Goal: Task Accomplishment & Management: Manage account settings

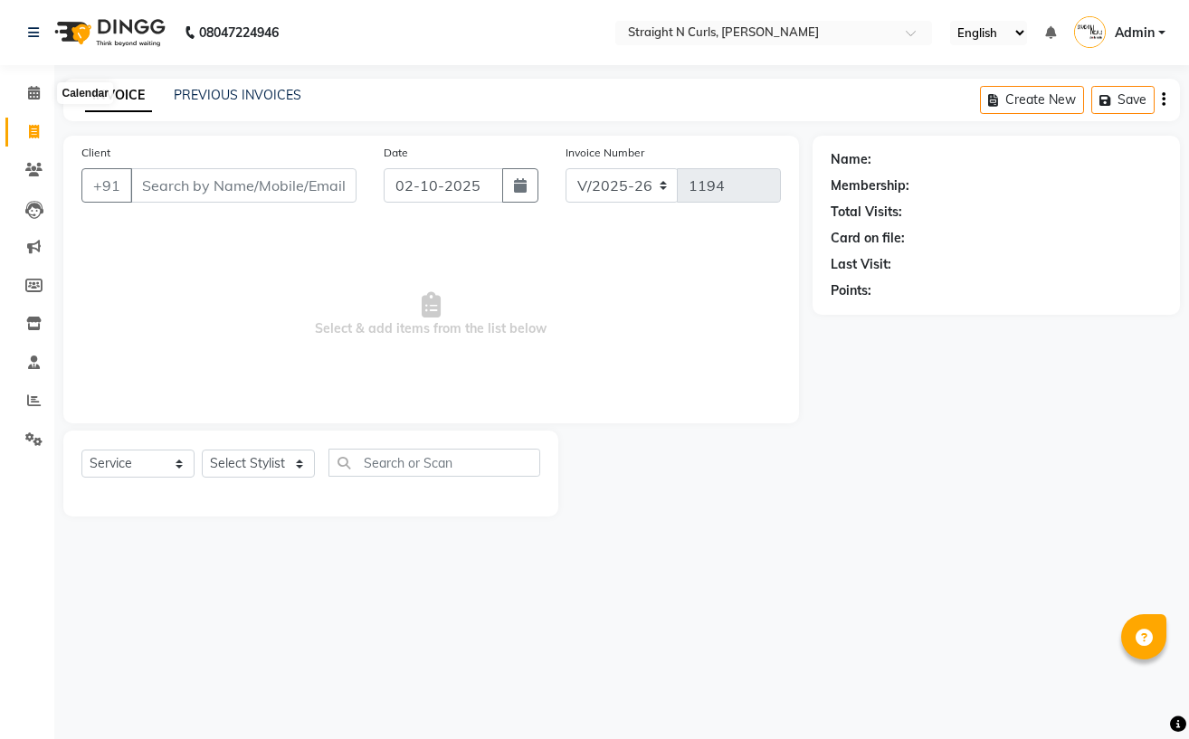
select select "7039"
select select "service"
click at [43, 90] on span at bounding box center [34, 93] width 32 height 21
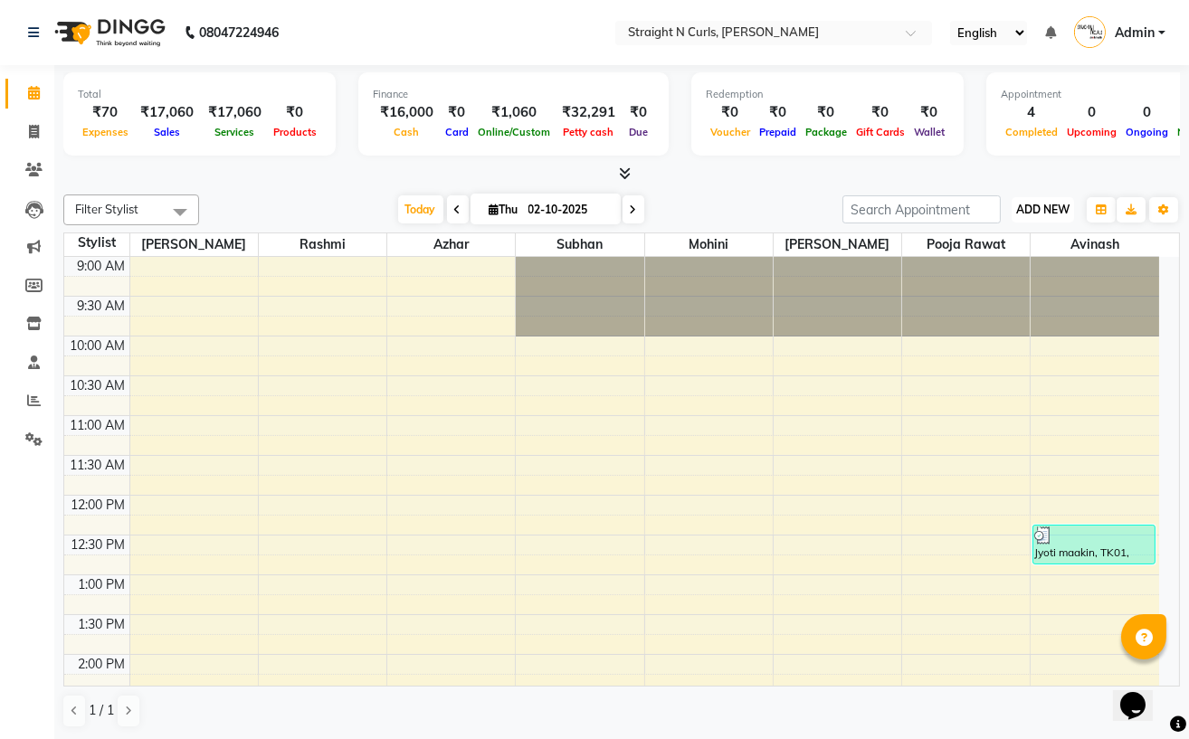
click at [1043, 206] on span "ADD NEW" at bounding box center [1042, 210] width 53 height 14
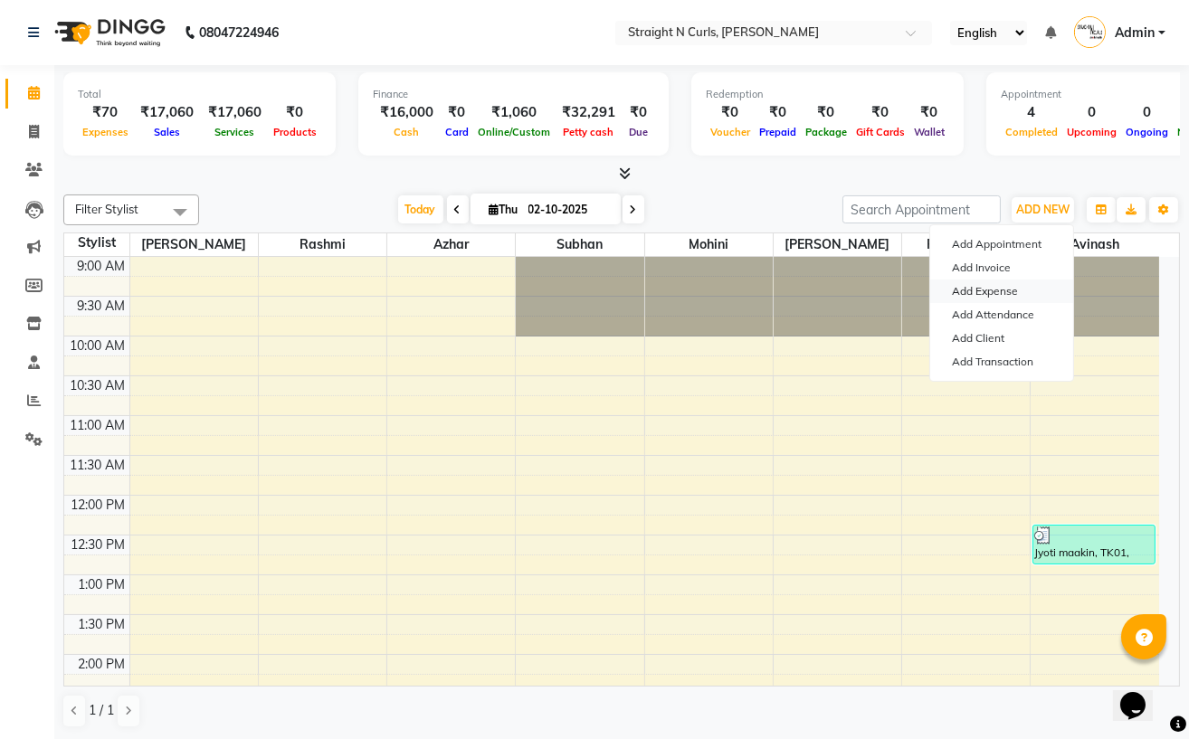
click at [983, 287] on link "Add Expense" at bounding box center [1001, 292] width 143 height 24
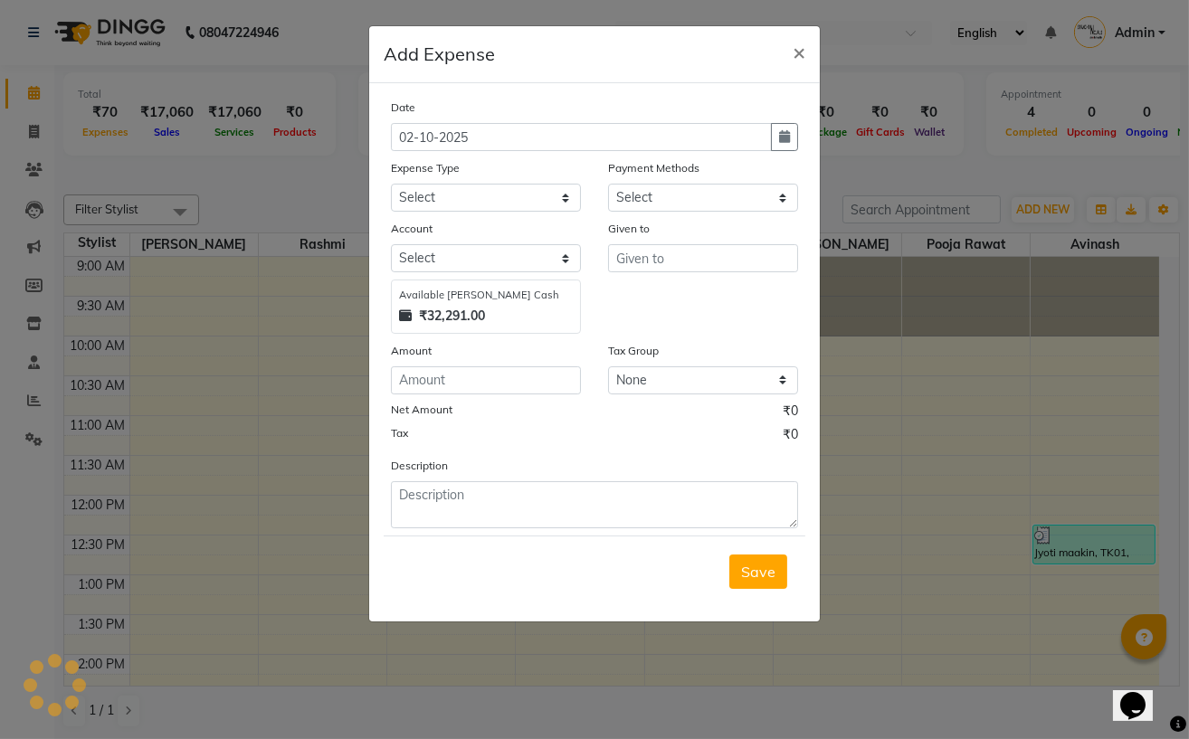
select select "1"
select select "6102"
click at [429, 200] on select "Select Advance Salary Cash transfer to bank Client Snacks Electricity Fuel Ince…" at bounding box center [486, 198] width 190 height 28
select select "18824"
click at [391, 185] on select "Select Advance Salary Cash transfer to bank Client Snacks Electricity Fuel Ince…" at bounding box center [486, 198] width 190 height 28
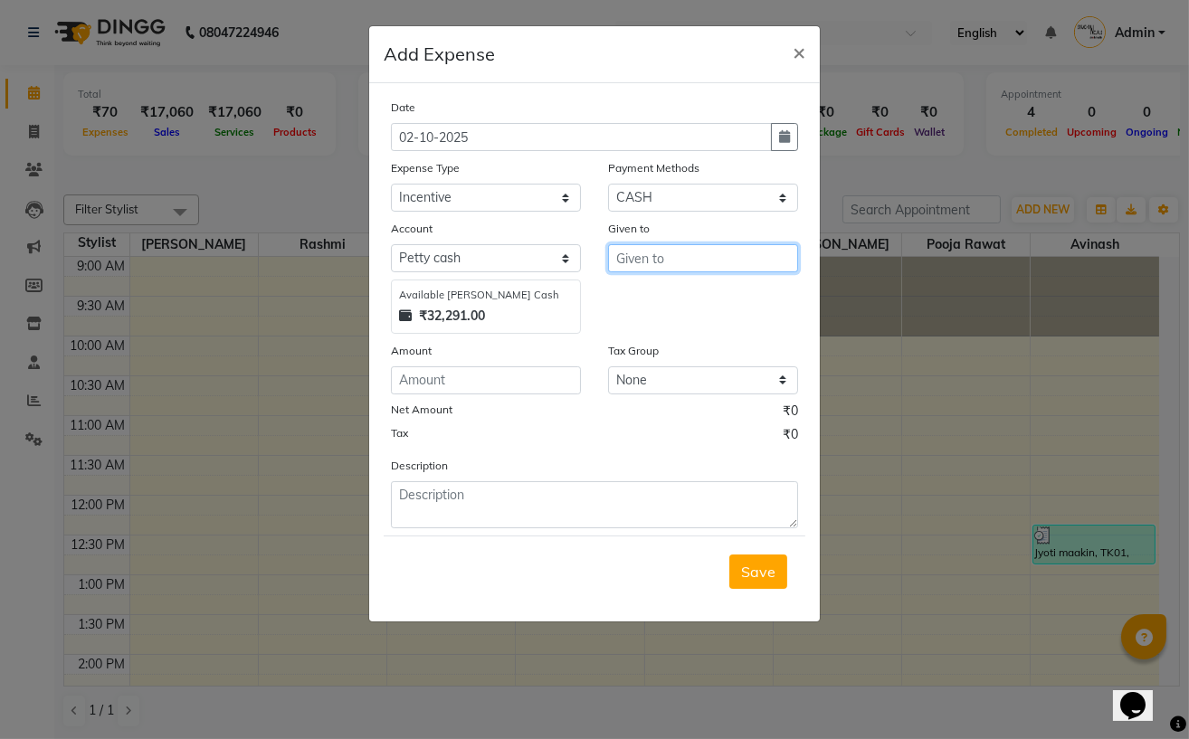
click at [701, 268] on input "text" at bounding box center [703, 258] width 190 height 28
click at [699, 296] on button "Az har" at bounding box center [680, 297] width 143 height 29
type input "Azhar"
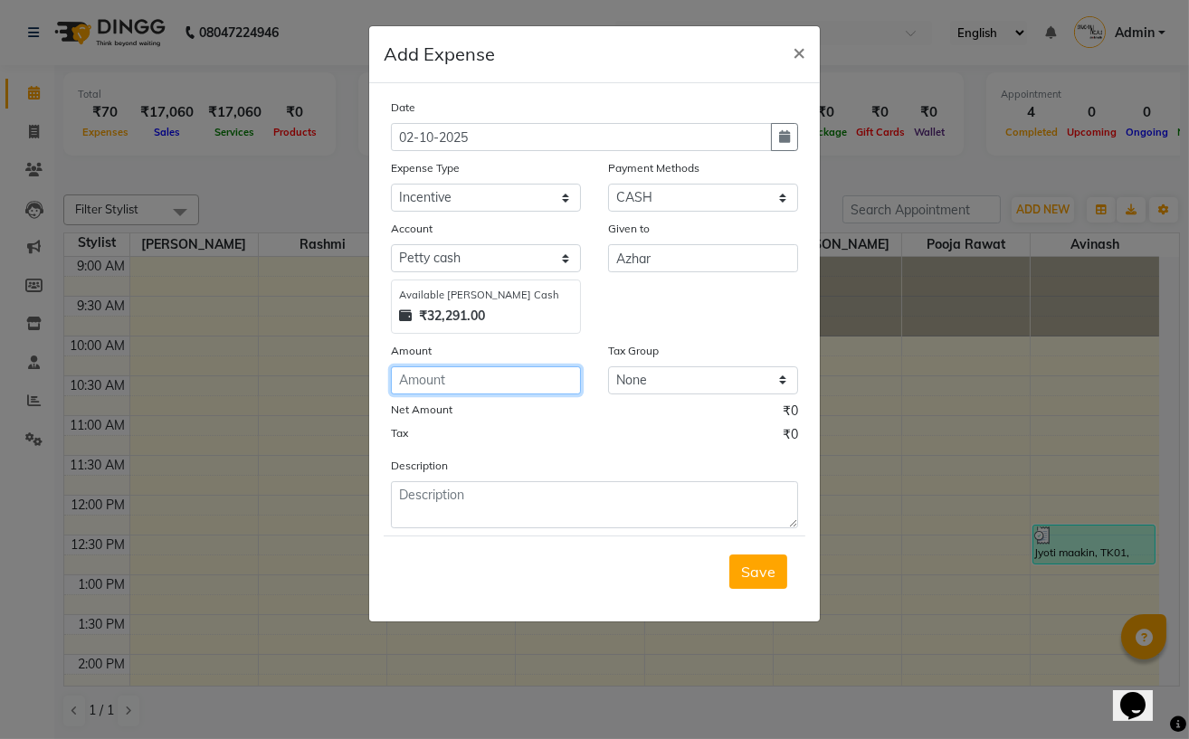
click at [468, 383] on input "number" at bounding box center [486, 380] width 190 height 28
type input "1600"
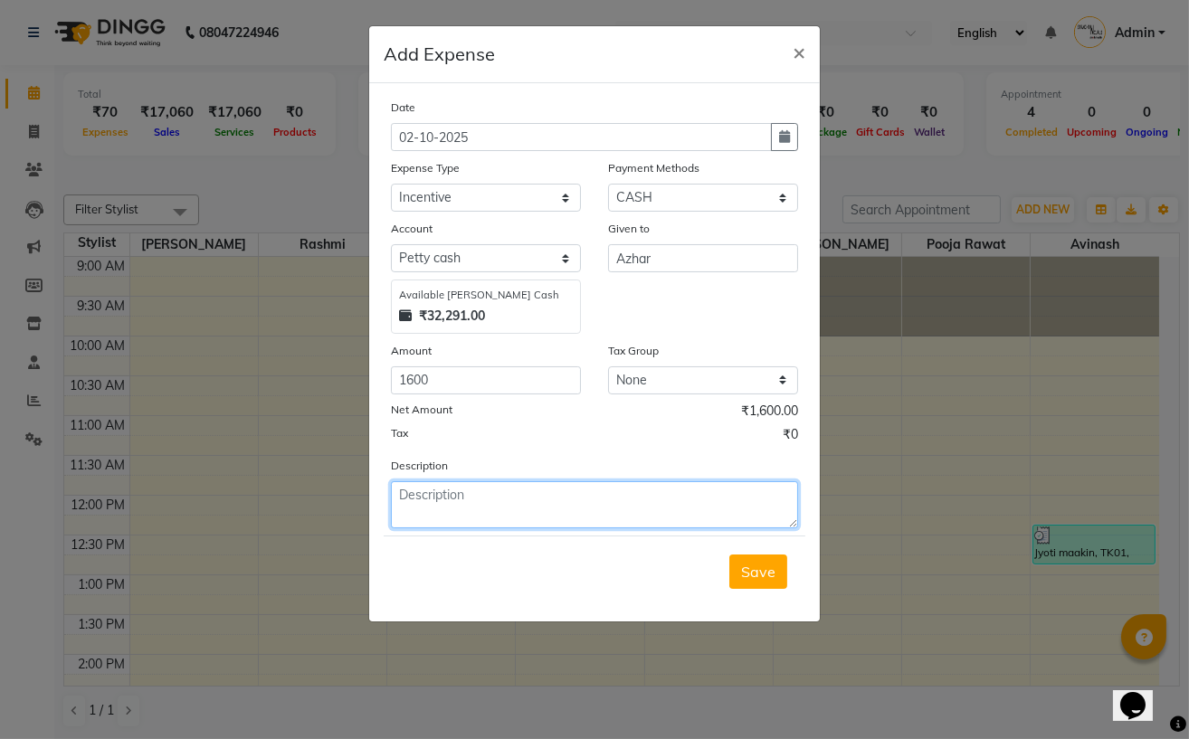
click at [452, 510] on textarea at bounding box center [594, 504] width 407 height 47
type textarea "incentive to azhar sir"
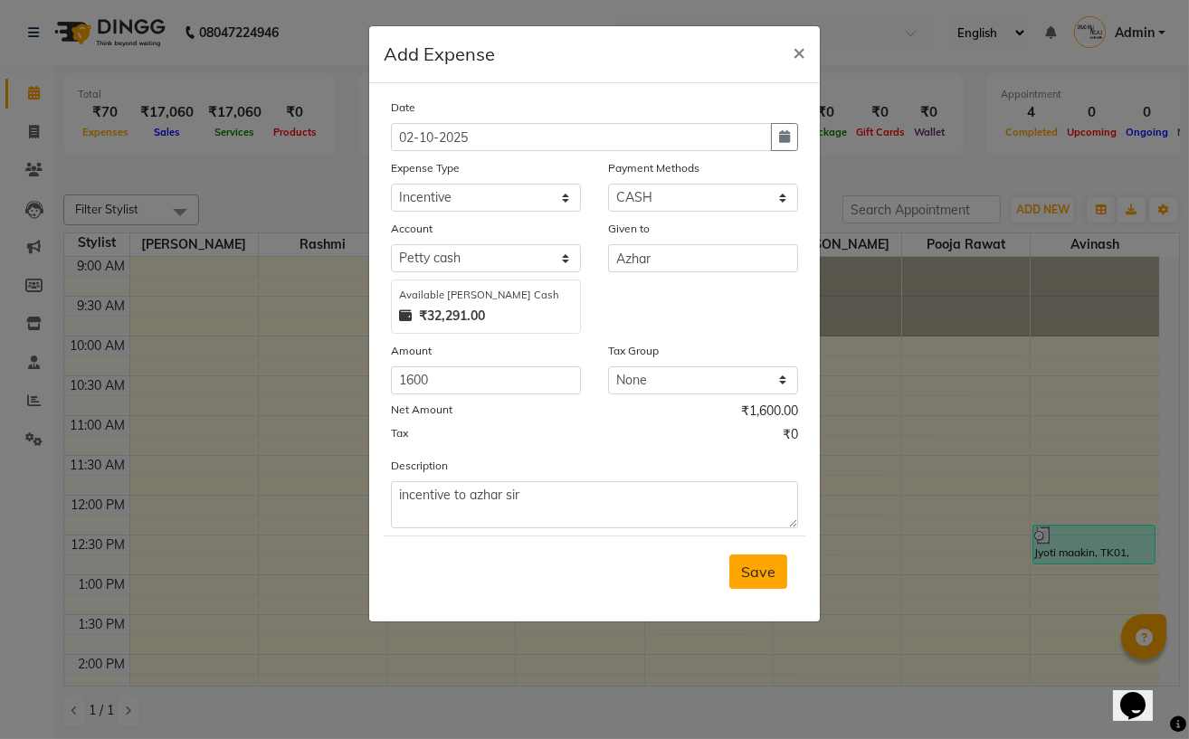
click at [765, 584] on button "Save" at bounding box center [758, 572] width 58 height 34
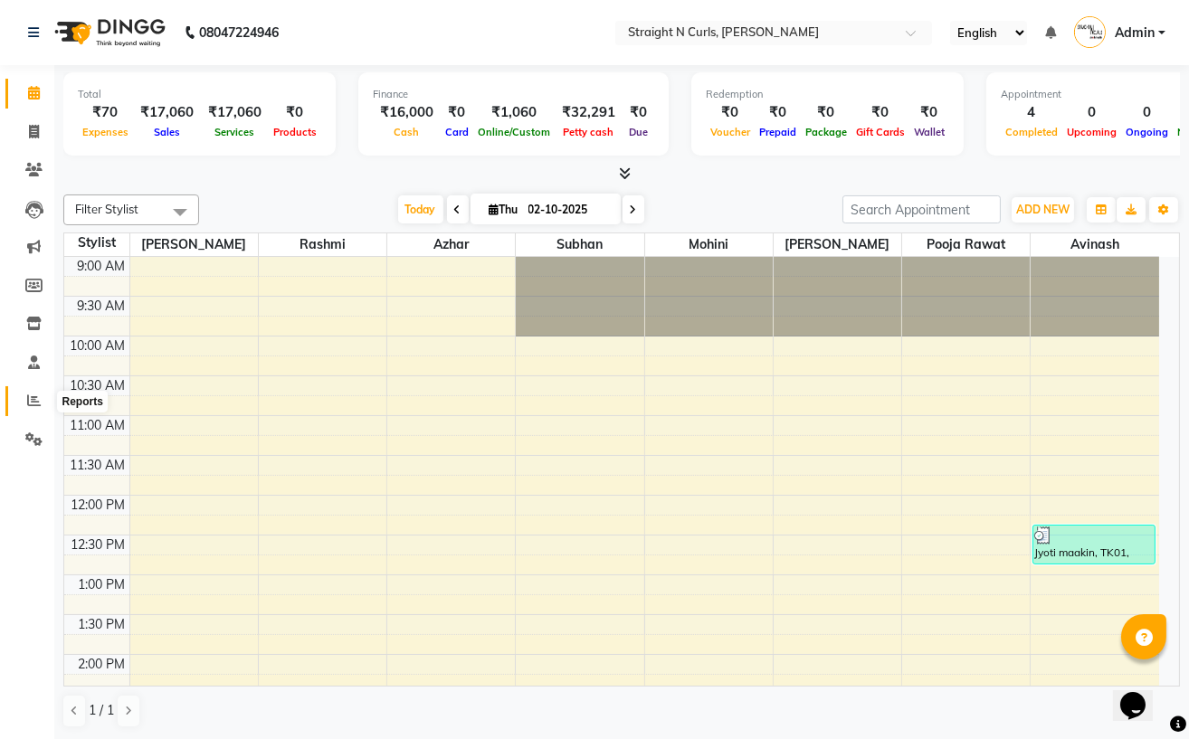
click at [31, 400] on icon at bounding box center [34, 401] width 14 height 14
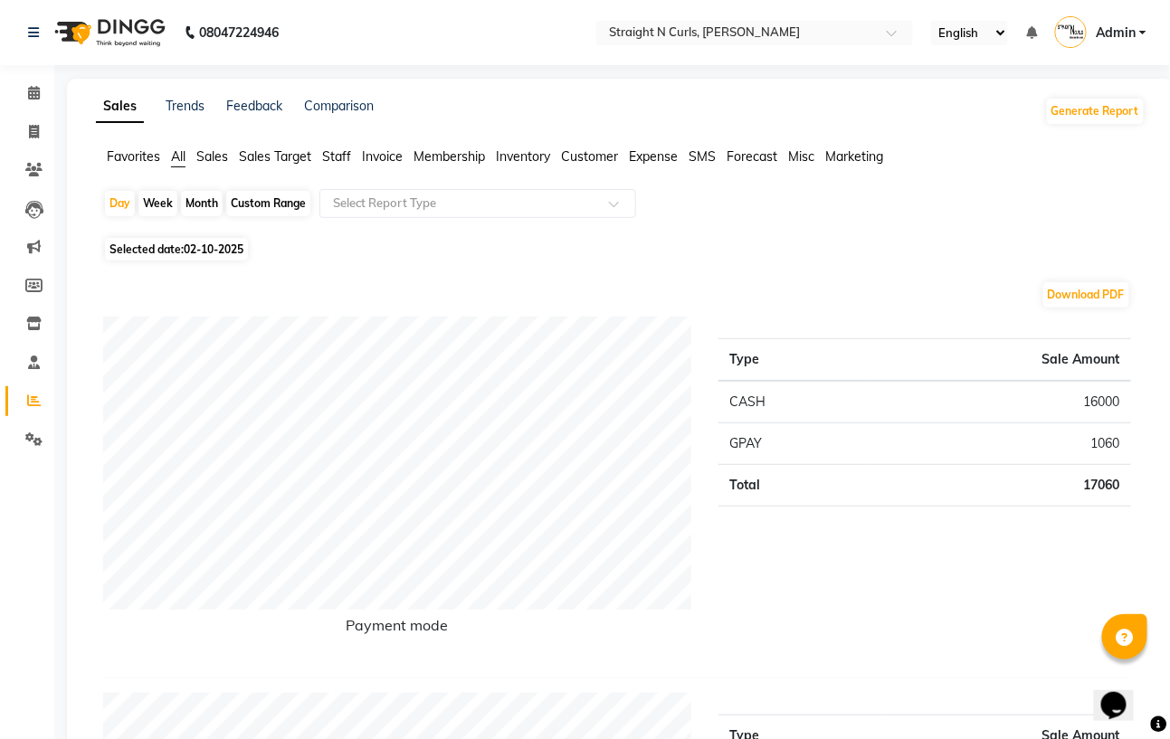
click at [188, 208] on div "Month" at bounding box center [202, 203] width 42 height 25
select select "10"
select select "2025"
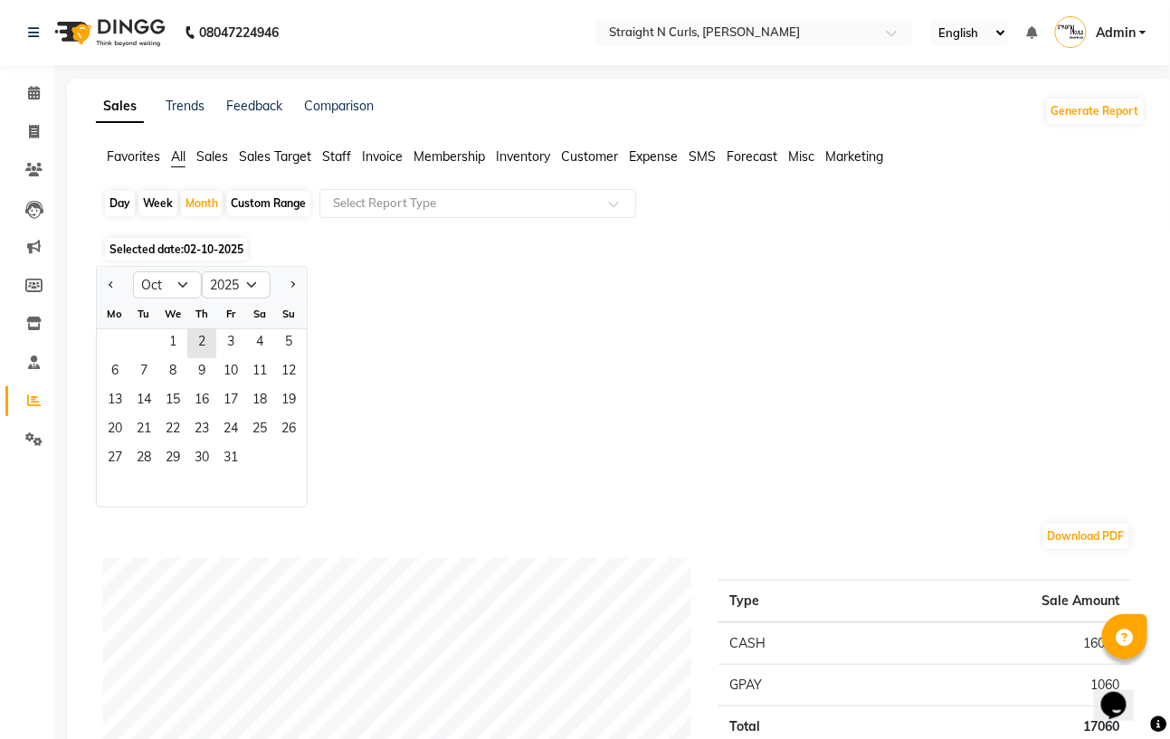
click at [686, 383] on div "Jan Feb Mar Apr May Jun [DATE] Aug Sep Oct Nov [DATE] 2016 2017 2018 2019 2020 …" at bounding box center [620, 387] width 1049 height 242
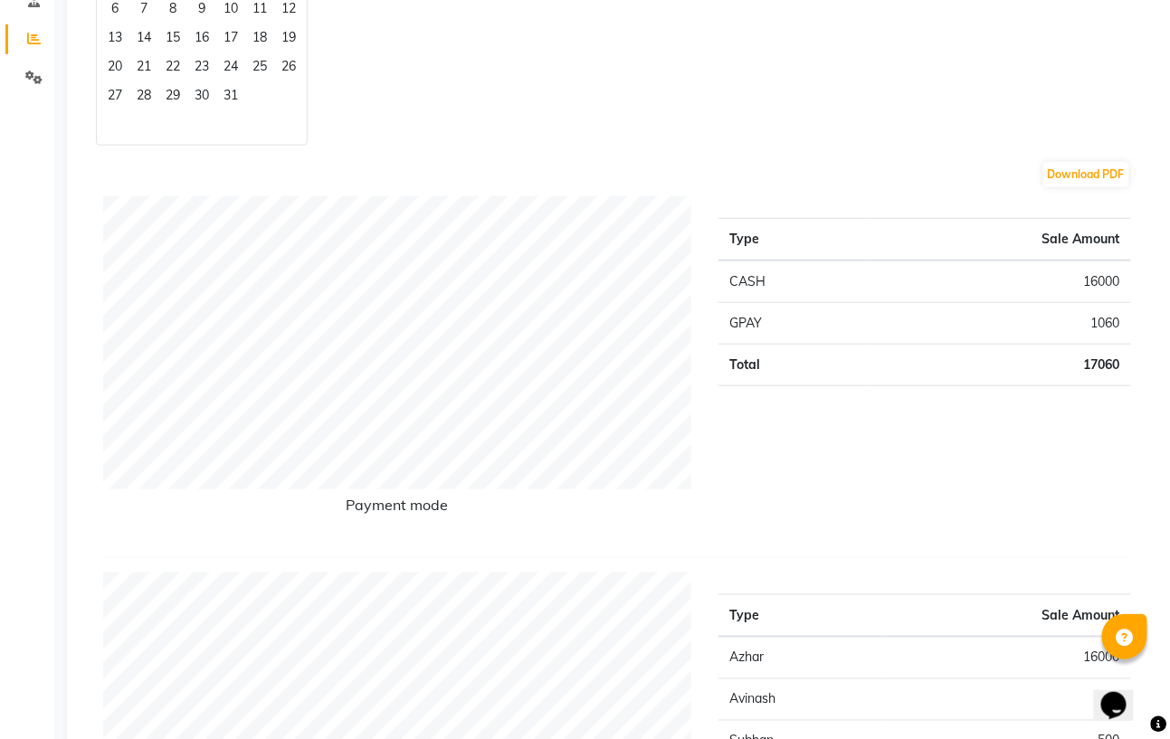
scroll to position [120, 0]
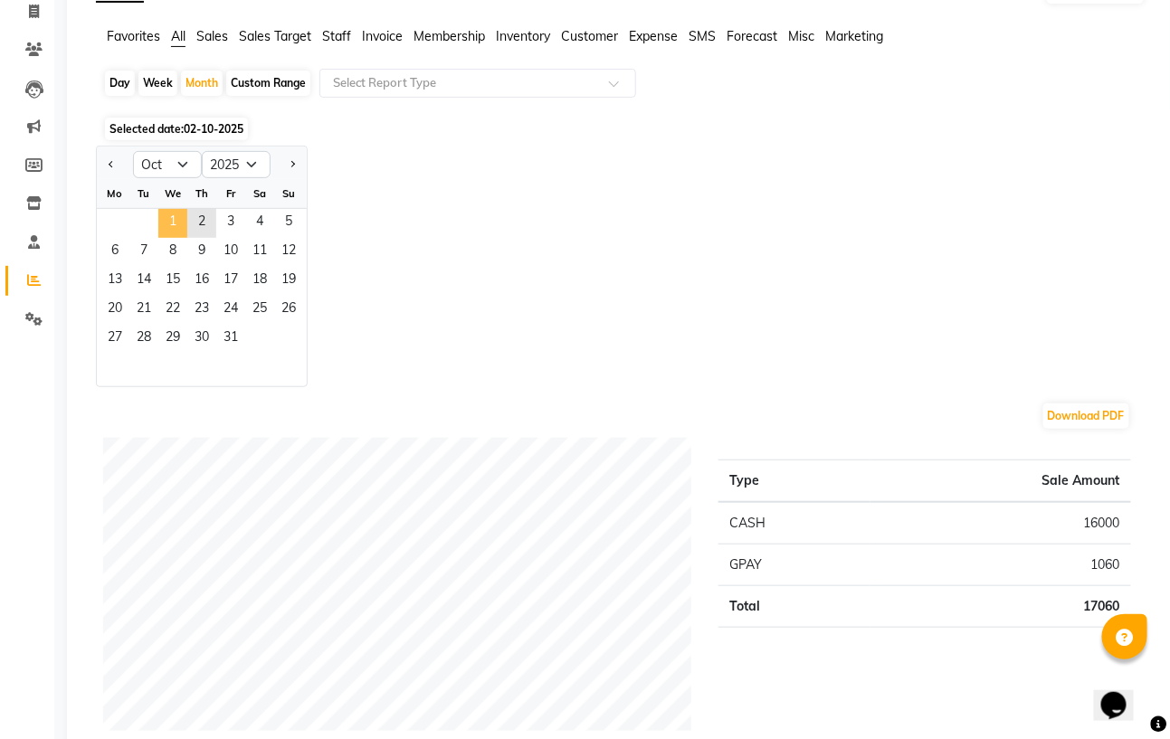
click at [175, 219] on span "1" at bounding box center [172, 223] width 29 height 29
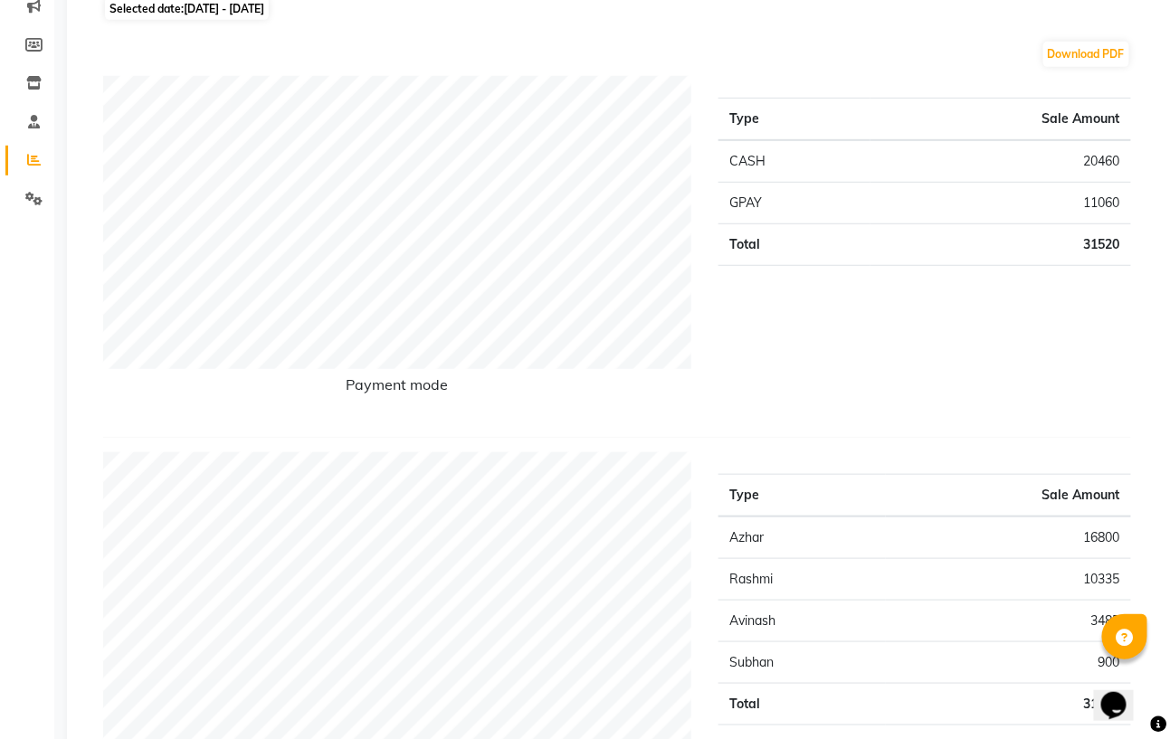
scroll to position [0, 0]
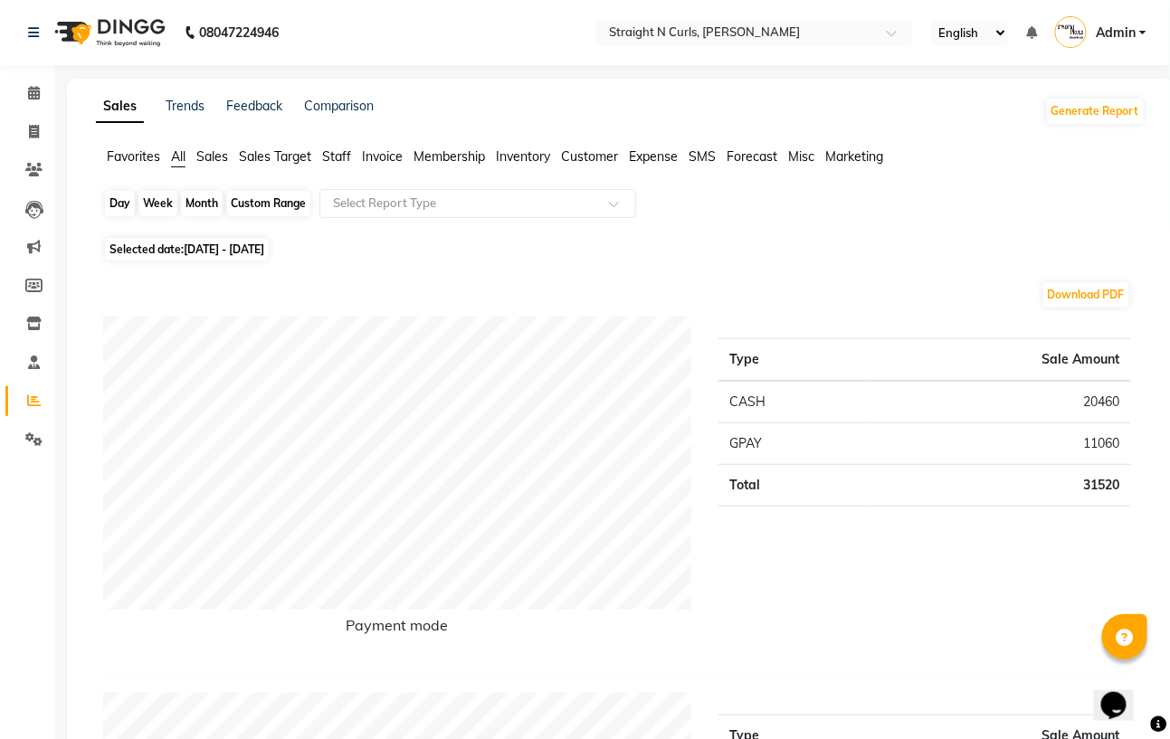
click at [199, 206] on div "Month" at bounding box center [202, 203] width 42 height 25
select select "10"
select select "2025"
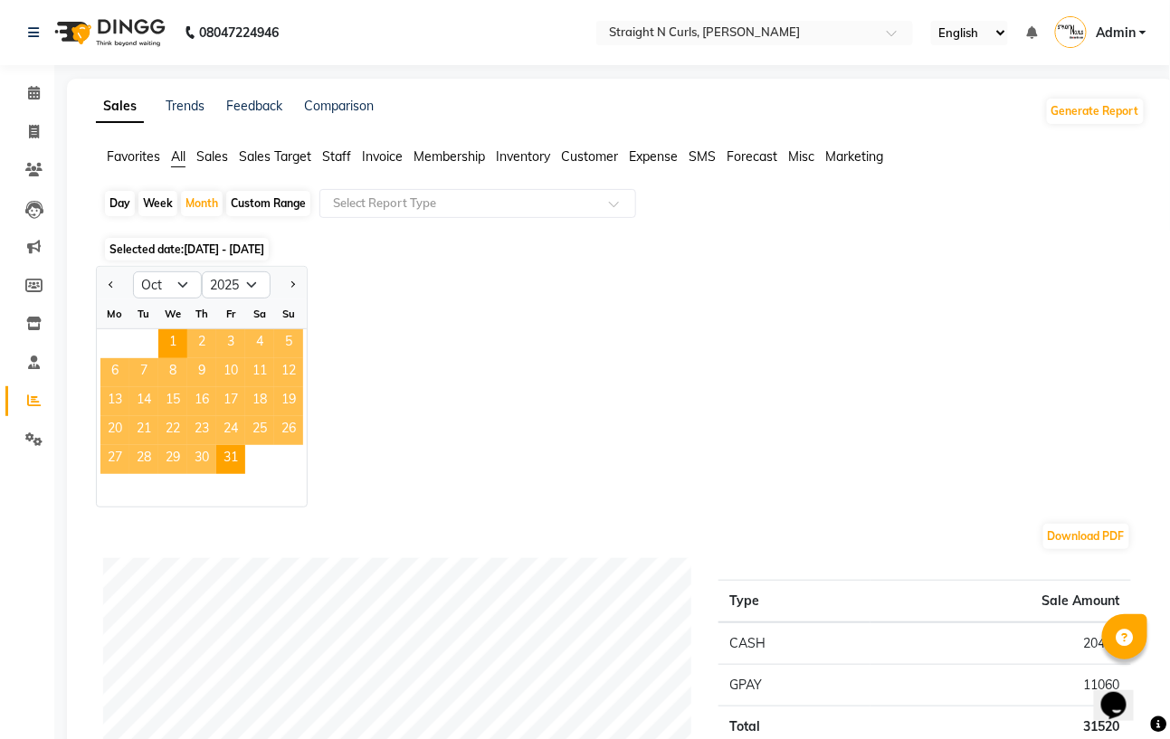
click at [364, 403] on div "Jan Feb Mar Apr May Jun [DATE] Aug Sep Oct Nov [DATE] 2016 2017 2018 2019 2020 …" at bounding box center [620, 387] width 1049 height 242
click at [166, 334] on span "1" at bounding box center [172, 343] width 29 height 29
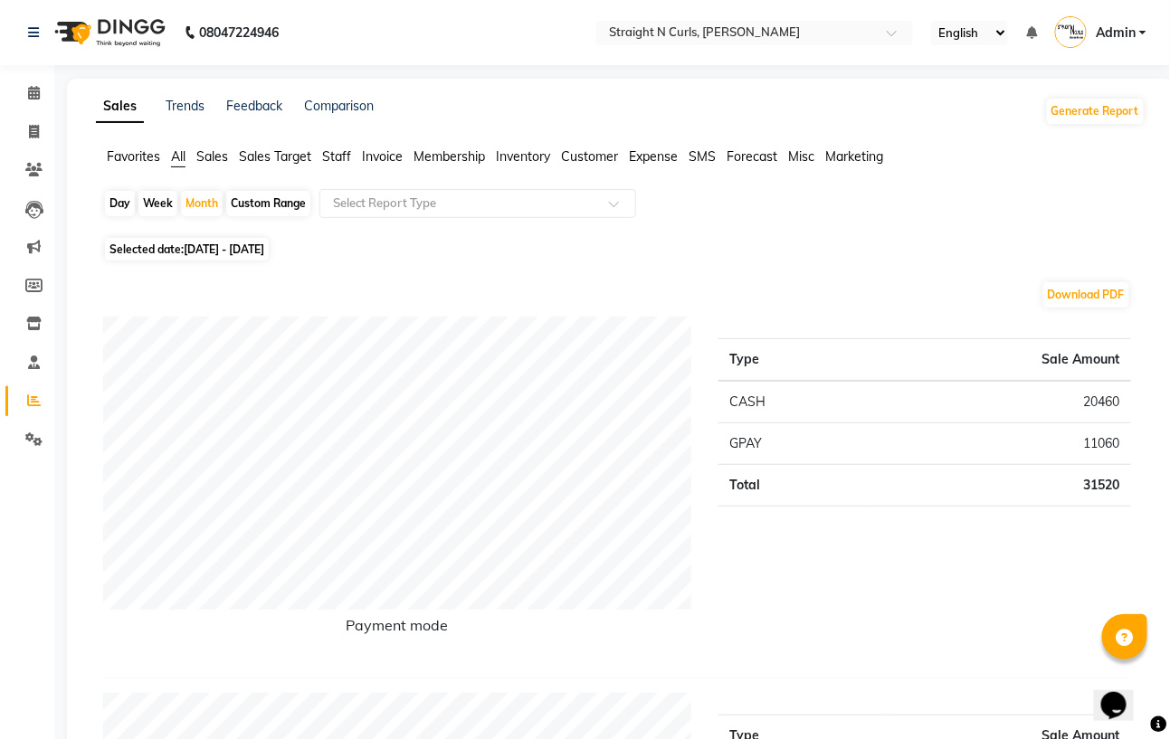
click at [114, 197] on div "Day" at bounding box center [120, 203] width 30 height 25
select select "10"
select select "2025"
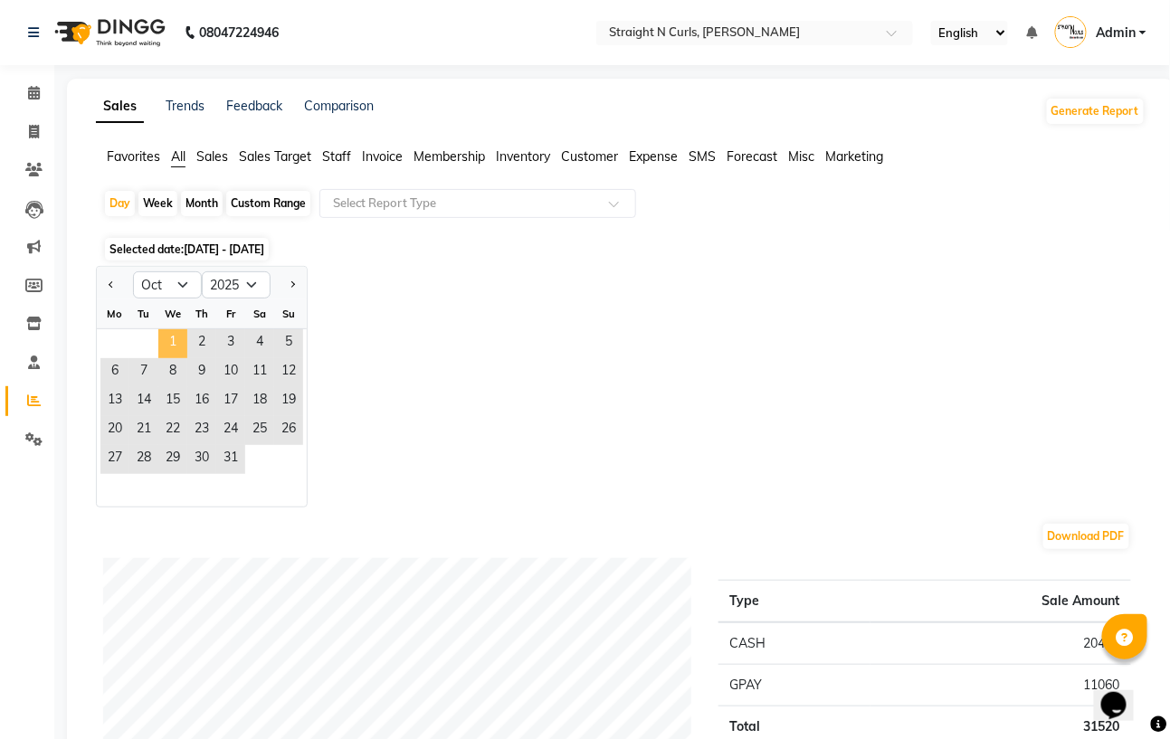
click at [174, 345] on span "1" at bounding box center [172, 343] width 29 height 29
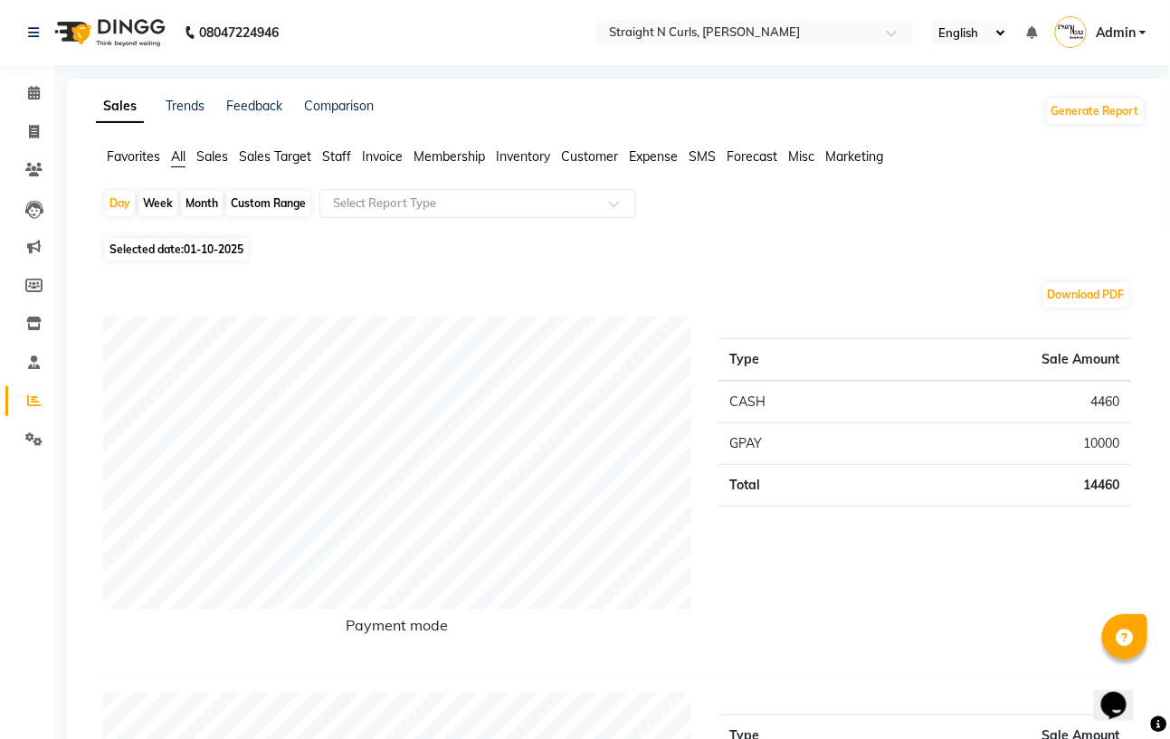
click at [204, 208] on div "Month" at bounding box center [202, 203] width 42 height 25
select select "10"
select select "2025"
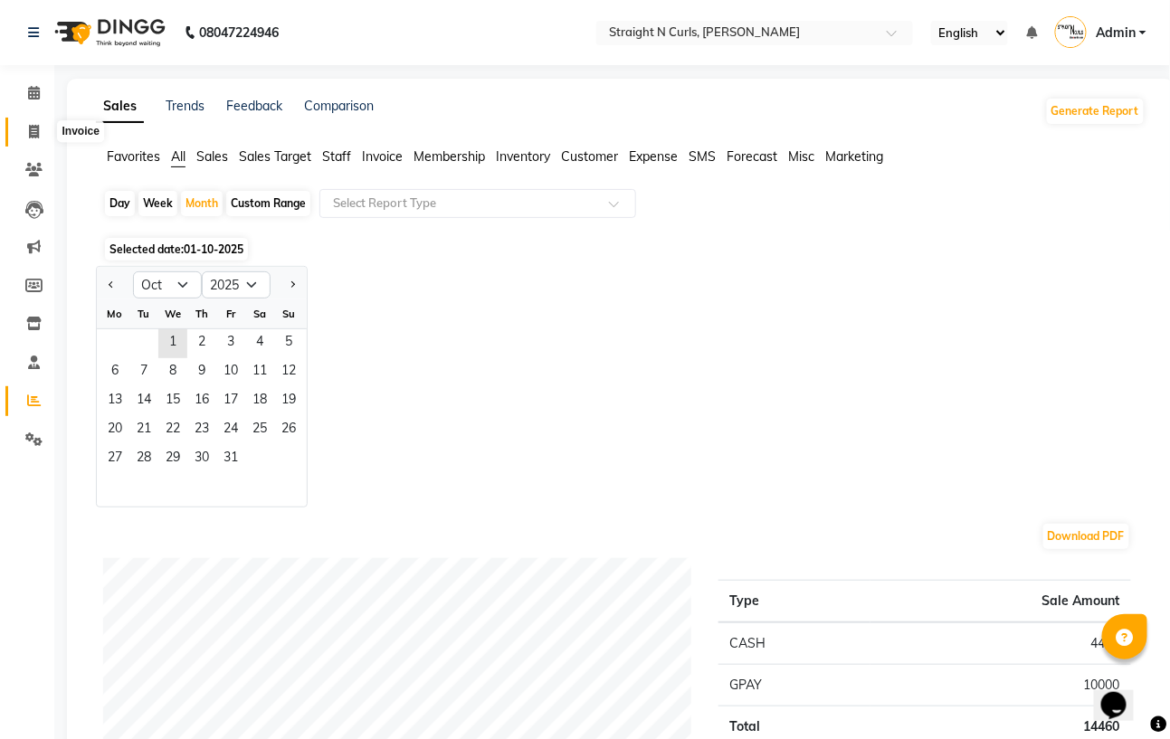
click at [45, 127] on span at bounding box center [34, 132] width 32 height 21
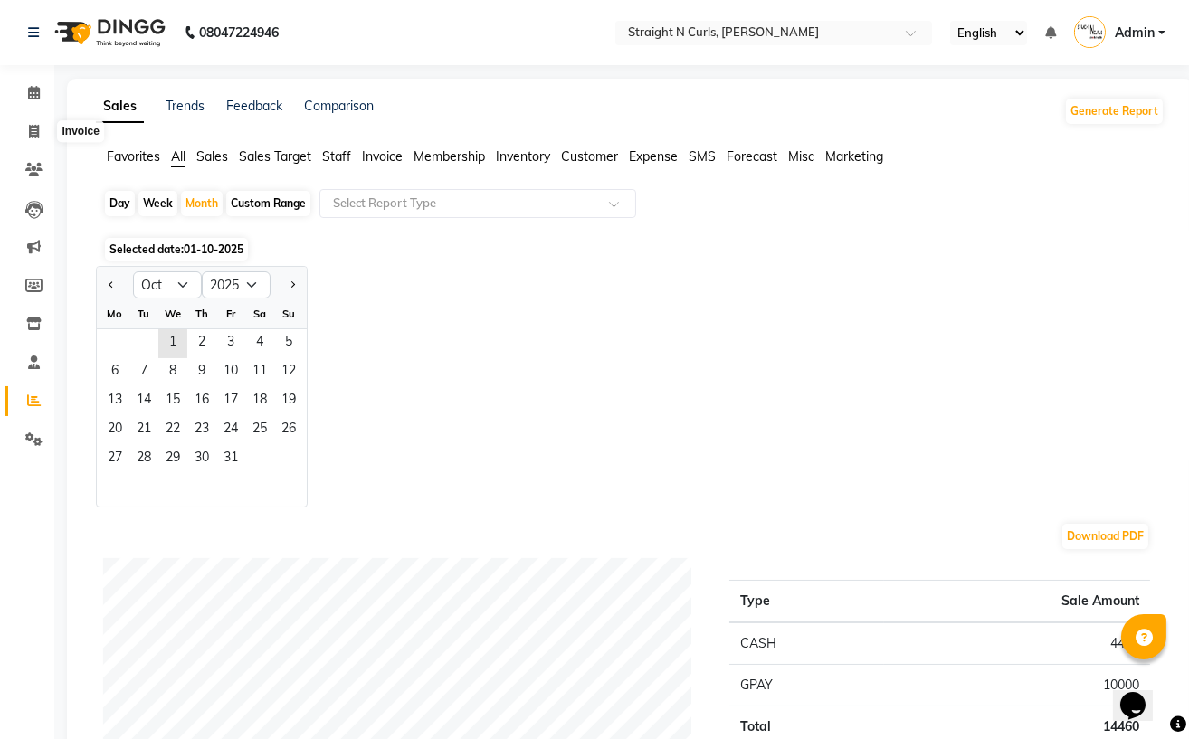
select select "7039"
select select "service"
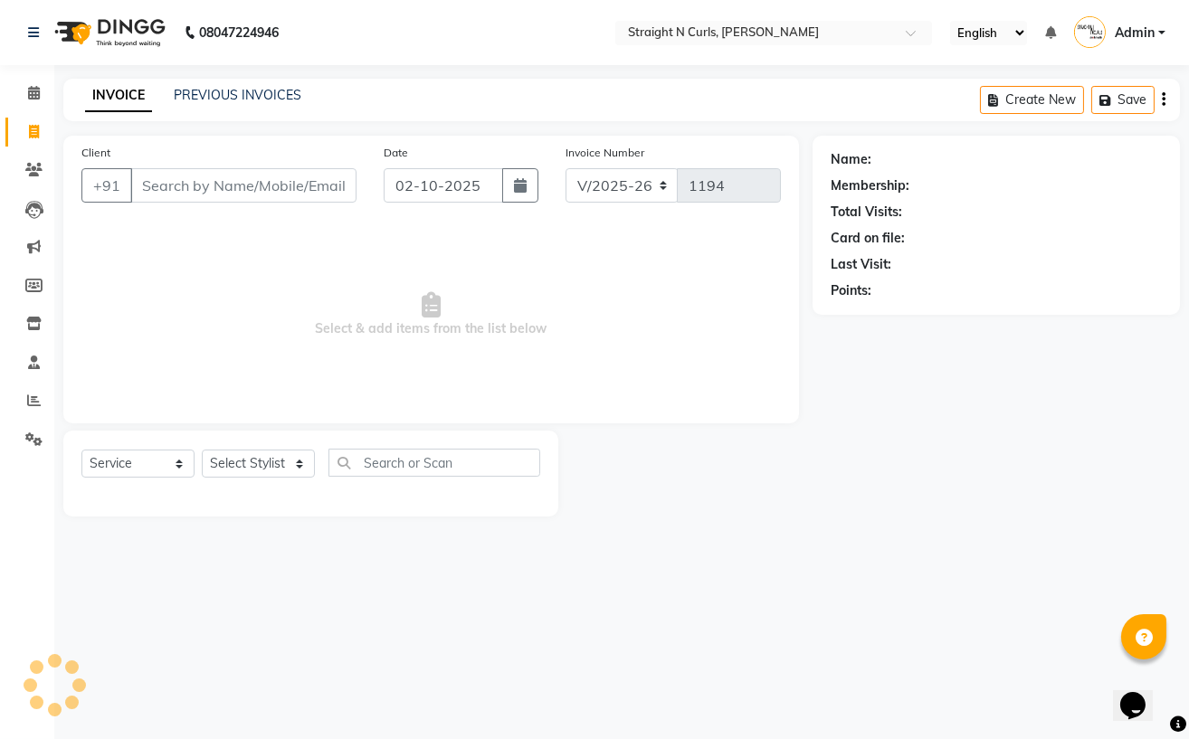
click at [1006, 497] on div "Name: Membership: Total Visits: Card on file: Last Visit: Points:" at bounding box center [1002, 326] width 381 height 381
